Goal: Find specific page/section: Find specific page/section

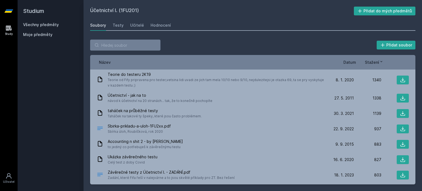
click at [55, 26] on link "Všechny předměty" at bounding box center [41, 24] width 36 height 5
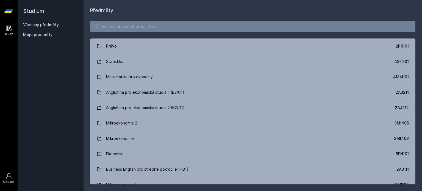
click at [121, 23] on input "search" at bounding box center [252, 26] width 325 height 11
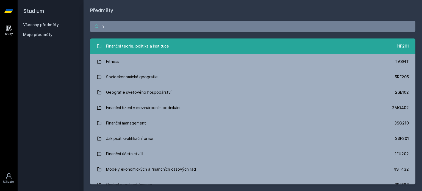
type input "fi"
click at [197, 48] on link "Finanční teorie, politika a instituce 11F201" at bounding box center [252, 45] width 325 height 15
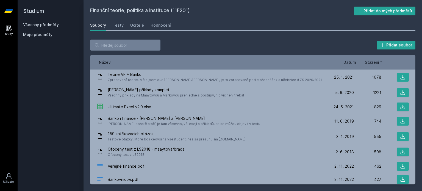
click at [354, 63] on span "Datum" at bounding box center [349, 62] width 13 height 6
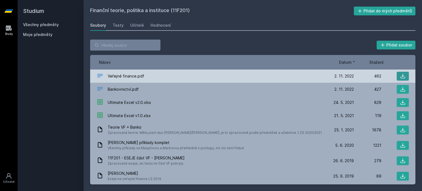
click at [401, 76] on icon at bounding box center [403, 76] width 5 height 5
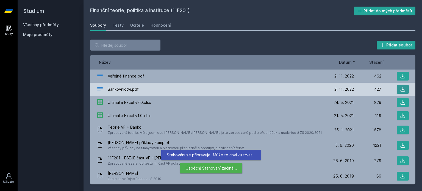
click at [400, 88] on icon at bounding box center [402, 89] width 5 height 5
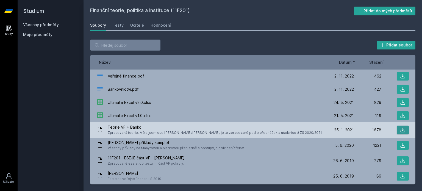
click at [398, 133] on button at bounding box center [403, 130] width 12 height 9
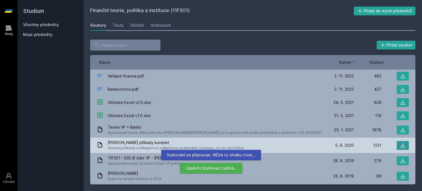
click at [398, 141] on button at bounding box center [403, 145] width 12 height 9
